Goal: Information Seeking & Learning: Learn about a topic

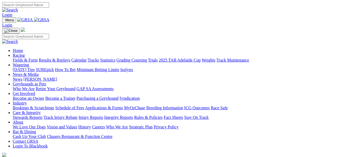
scroll to position [159, 0]
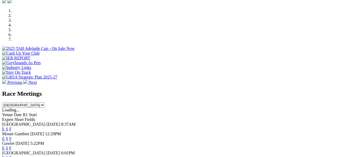
click at [5, 146] on link "E" at bounding box center [3, 148] width 3 height 5
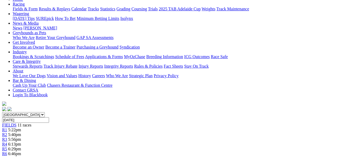
scroll to position [53, 0]
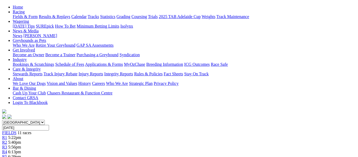
click at [21, 154] on span "6:29pm" at bounding box center [14, 156] width 13 height 5
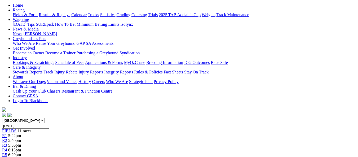
scroll to position [53, 0]
